Goal: Information Seeking & Learning: Learn about a topic

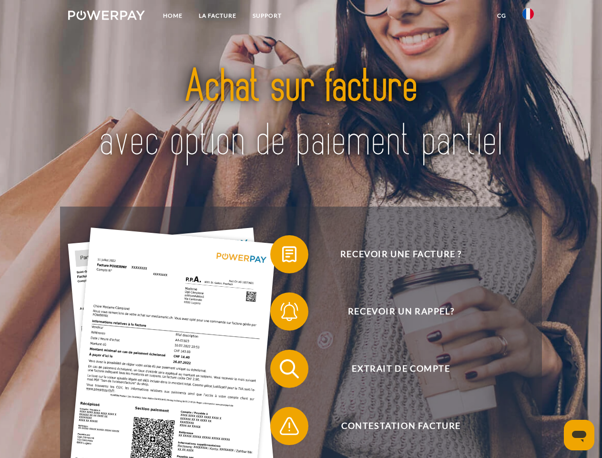
click at [106, 17] on img at bounding box center [106, 15] width 77 height 10
click at [528, 17] on img at bounding box center [528, 13] width 11 height 11
click at [502, 16] on link "CG" at bounding box center [501, 15] width 25 height 17
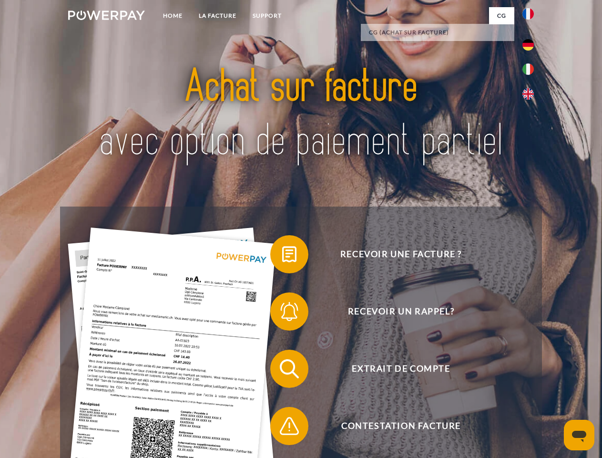
click at [282, 256] on span at bounding box center [275, 254] width 48 height 48
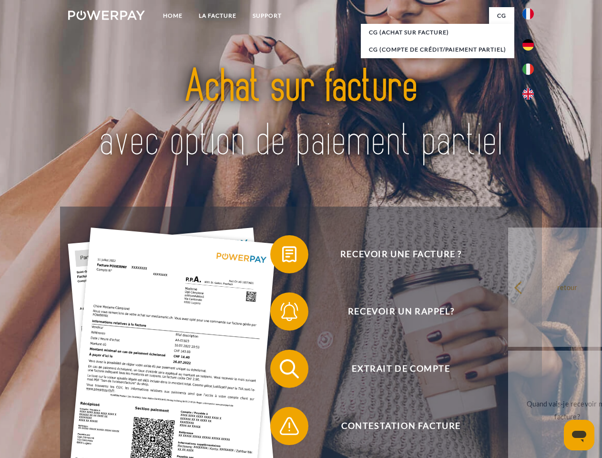
click at [282, 313] on div "Recevoir une facture ? Recevoir un rappel? Extrait de compte retour" at bounding box center [301, 398] width 482 height 382
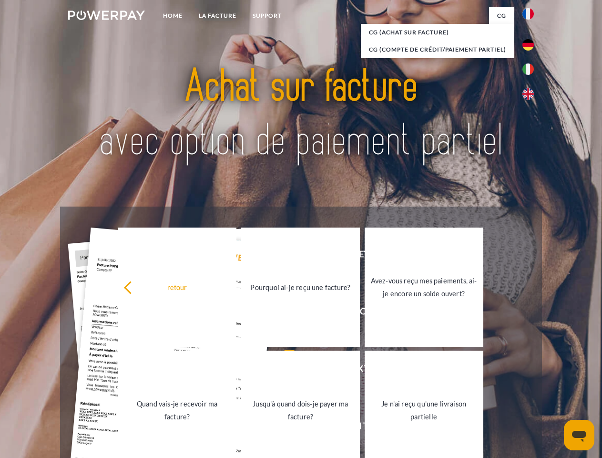
click at [282, 371] on link "Jusqu'à quand dois-je payer ma facture?" at bounding box center [300, 410] width 119 height 119
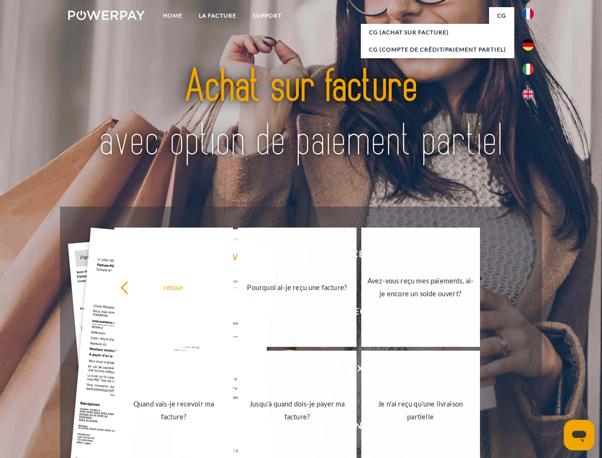
click at [361, 428] on link "Je n'ai reçu qu'une livraison partielle" at bounding box center [420, 410] width 119 height 119
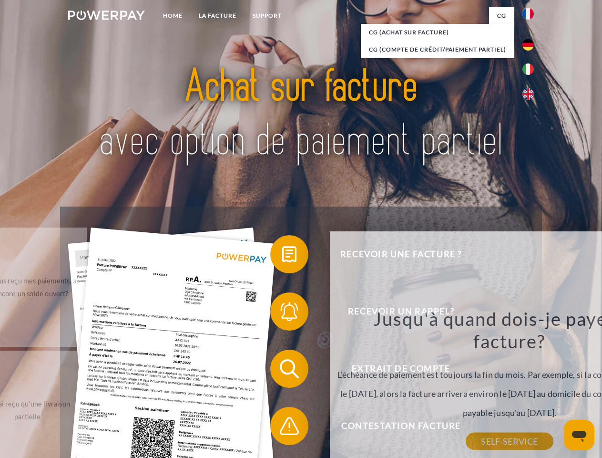
click at [579, 435] on icon "Ouvrir la fenêtre de messagerie" at bounding box center [579, 436] width 14 height 11
